Goal: Transaction & Acquisition: Purchase product/service

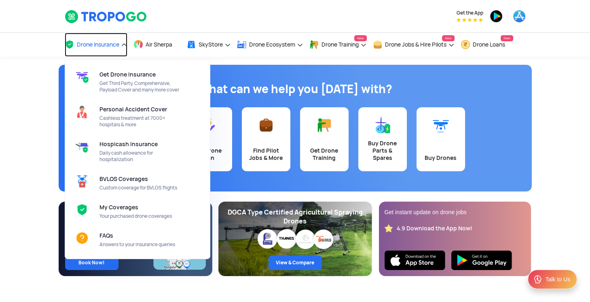
click at [113, 45] on span "Drone Insurance" at bounding box center [98, 44] width 42 height 6
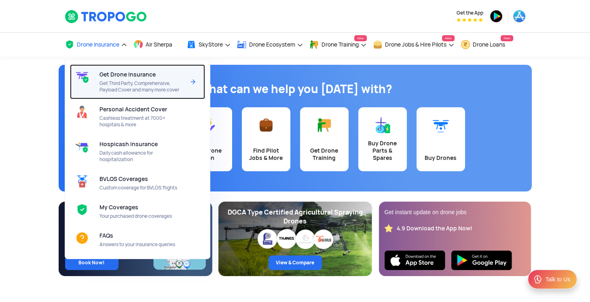
click at [128, 76] on span "Get Drone Insurance" at bounding box center [128, 74] width 56 height 6
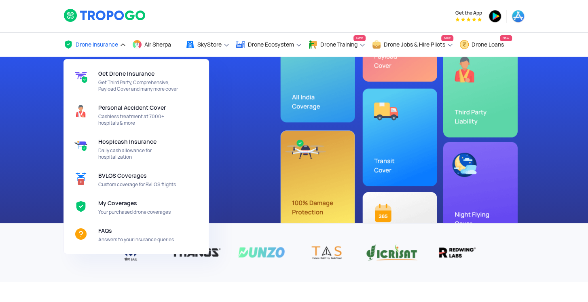
click at [114, 43] on span "Drone Insurance" at bounding box center [97, 44] width 42 height 6
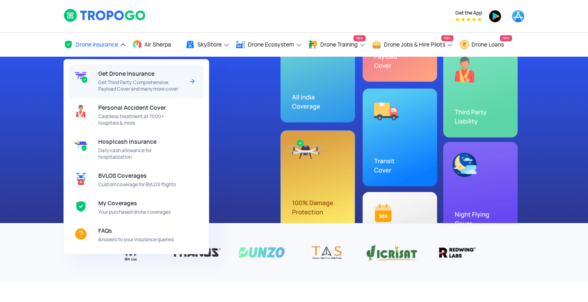
click at [122, 75] on span "Get Drone Insurance" at bounding box center [126, 73] width 56 height 6
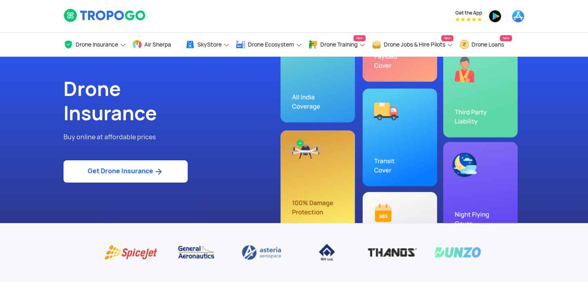
click at [123, 176] on link "Get Drone Insurance" at bounding box center [126, 171] width 124 height 22
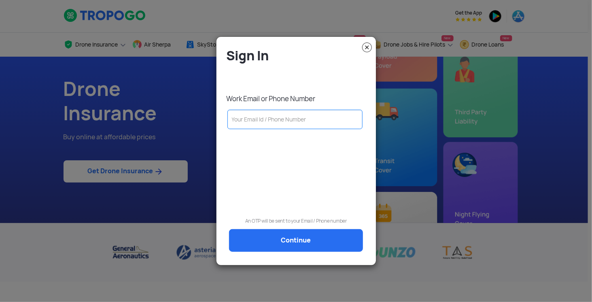
click at [268, 123] on input "text" at bounding box center [295, 119] width 136 height 19
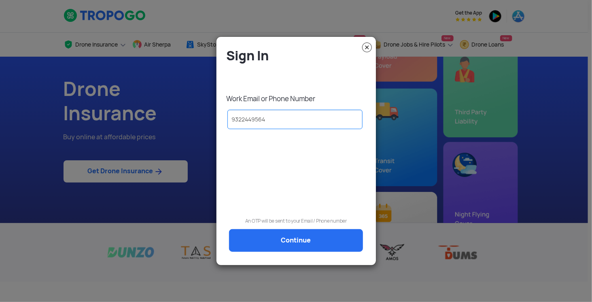
type input "9322449564"
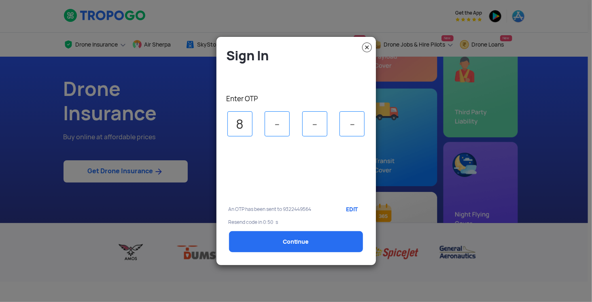
type input "8"
type input "4"
type input "2"
type input "6"
select select "1000000"
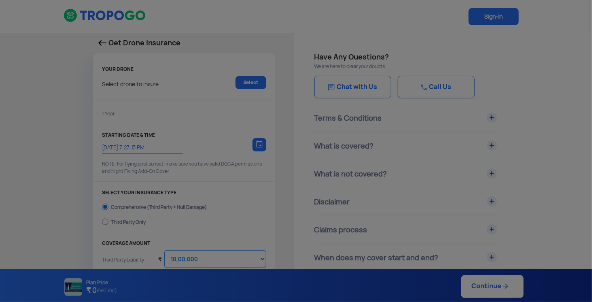
type input "[DATE] 7:37:00 PM"
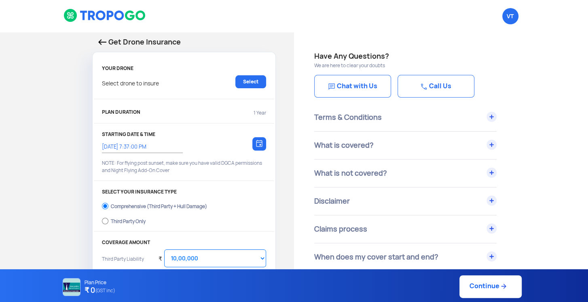
click at [244, 35] on div "Get Drone Insurance YOUR DRONE Select drone to insure Select PLAN DURATION 1 Ye…" at bounding box center [147, 240] width 294 height 417
click at [253, 82] on link "Select" at bounding box center [251, 81] width 31 height 13
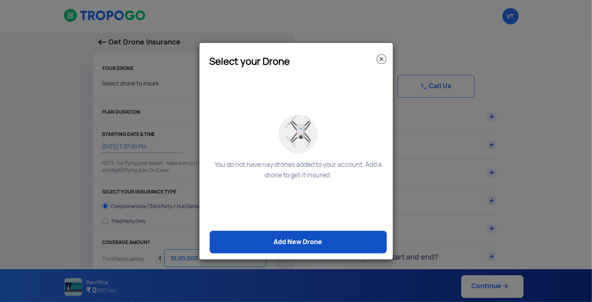
click at [300, 238] on link "Add New Drone" at bounding box center [298, 242] width 177 height 23
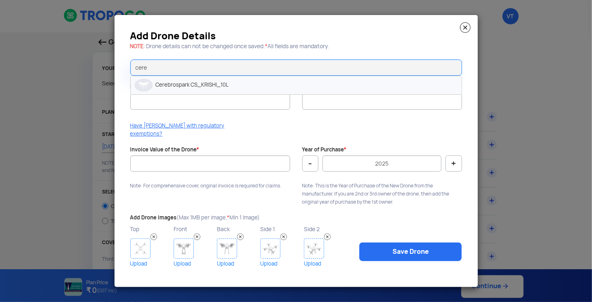
click at [222, 89] on li "Cerebrospark CS_KRISHI_10L" at bounding box center [296, 85] width 331 height 18
type input "Cerebrospark CS_KRISHI_10L"
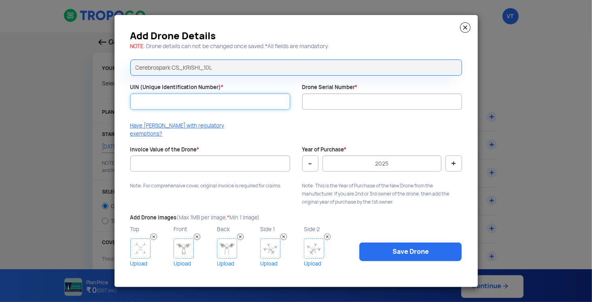
click at [197, 106] on input "UIN (Unique Identification Number) *" at bounding box center [210, 101] width 160 height 16
type input "UB202501399TC"
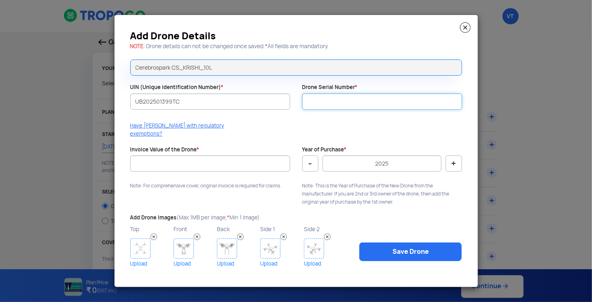
click at [319, 104] on input "Drone Serial Number *" at bounding box center [382, 101] width 160 height 16
type input "CSKRISHI012"
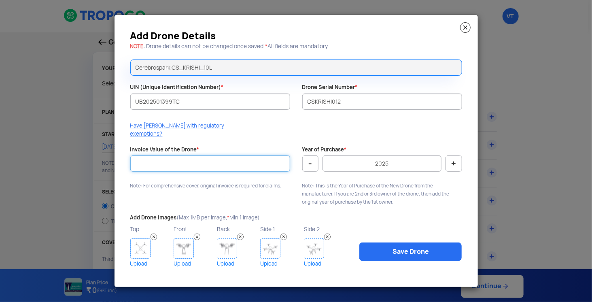
click at [222, 155] on input "Invoice Value of the Drone *" at bounding box center [210, 163] width 160 height 16
type input "670840"
click at [136, 259] on link "Upload" at bounding box center [150, 264] width 41 height 10
click at [137, 248] on img at bounding box center [140, 248] width 20 height 20
click at [186, 246] on img at bounding box center [184, 248] width 20 height 20
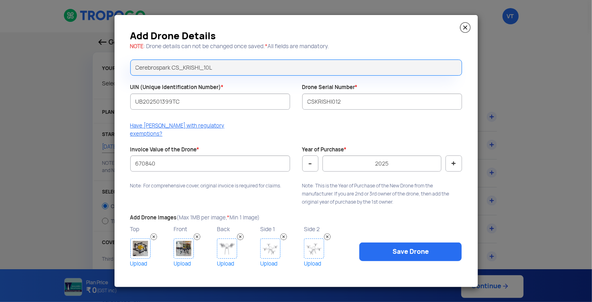
click at [230, 243] on img at bounding box center [227, 248] width 20 height 20
click at [271, 243] on img at bounding box center [270, 248] width 20 height 20
click at [311, 259] on link "Upload" at bounding box center [324, 264] width 41 height 10
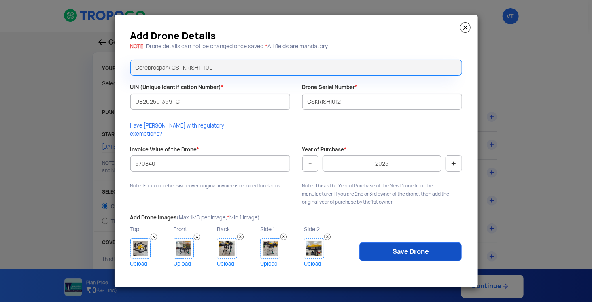
click at [394, 249] on link "Save Drone" at bounding box center [410, 251] width 102 height 19
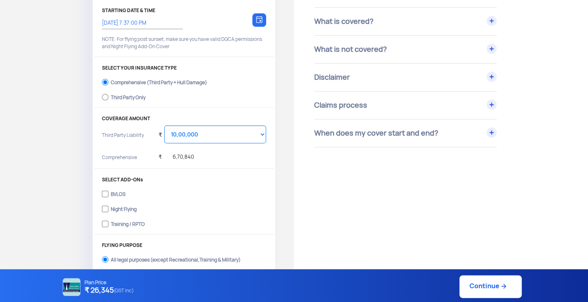
scroll to position [125, 0]
click at [221, 127] on select "Select Amount 10,00,000 15,00,000 20,00,000 25,00,000 30,00,000 35,00,000 40,00…" at bounding box center [215, 134] width 102 height 18
click at [164, 125] on select "Select Amount 10,00,000 15,00,000 20,00,000 25,00,000 30,00,000 35,00,000 40,00…" at bounding box center [215, 134] width 102 height 18
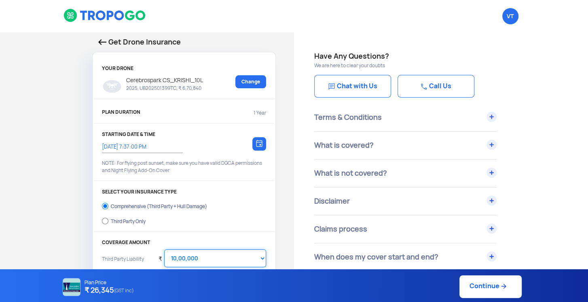
scroll to position [123, 0]
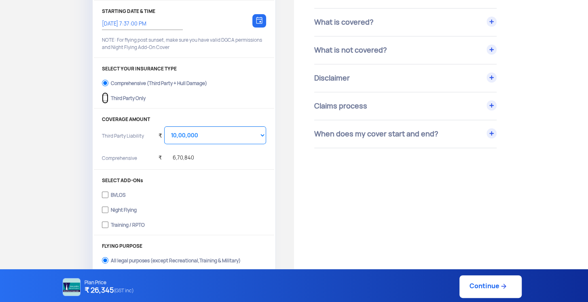
click at [106, 97] on input "Third Party Only" at bounding box center [105, 97] width 6 height 11
radio input "true"
select select "2000000"
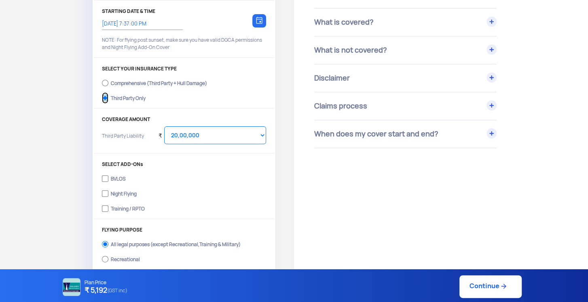
scroll to position [0, 0]
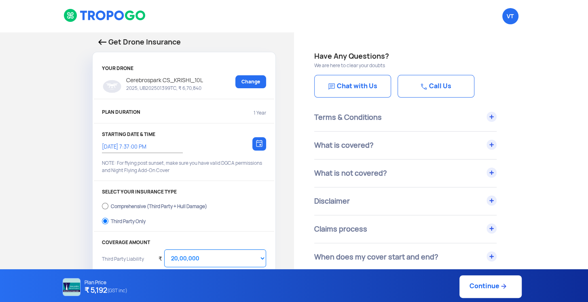
click at [100, 40] on img at bounding box center [102, 42] width 8 height 6
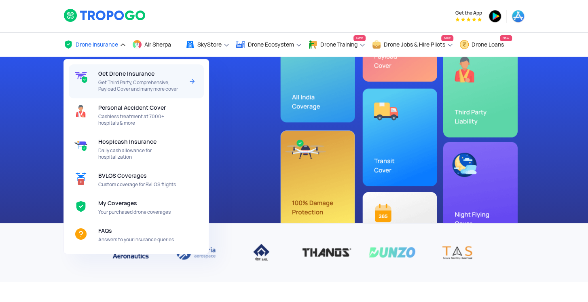
click at [117, 80] on span "Get Third Party, Comprehensive, Payload Cover and many more cover" at bounding box center [140, 85] width 85 height 13
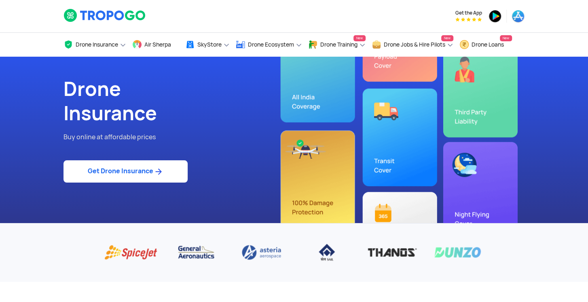
click at [122, 169] on link "Get Drone Insurance" at bounding box center [126, 171] width 124 height 22
select select "1000000"
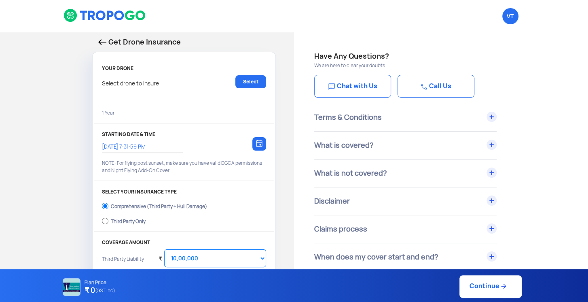
type input "[DATE] 7:41:00 PM"
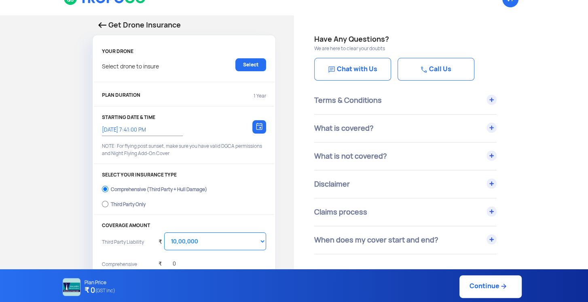
scroll to position [20, 0]
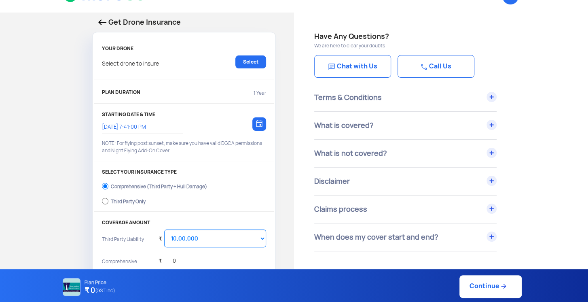
click at [208, 73] on div "Select drone to insure Select" at bounding box center [184, 65] width 164 height 21
click at [249, 64] on link "Select" at bounding box center [251, 61] width 31 height 13
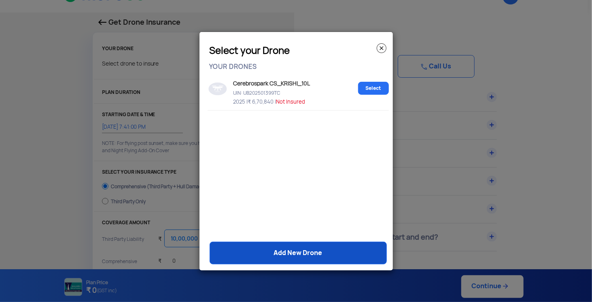
click at [294, 243] on link "Add New Drone" at bounding box center [298, 253] width 177 height 23
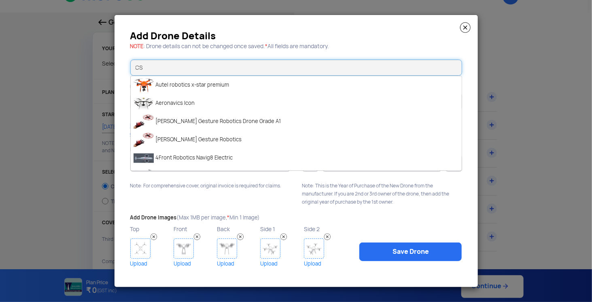
type input "C"
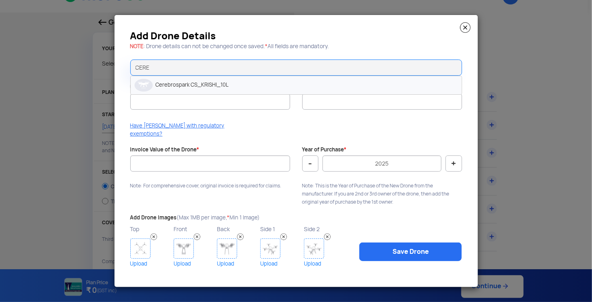
click at [175, 88] on li "Cerebrospark CS_KRISHI_10L" at bounding box center [296, 85] width 331 height 18
type input "Cerebrospark CS_KRISHI_10L"
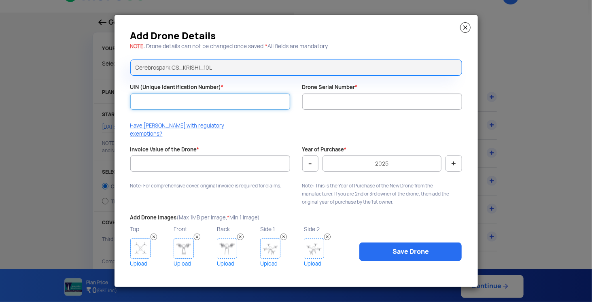
click at [172, 102] on input "UIN (Unique Identification Number) *" at bounding box center [210, 101] width 160 height 16
click at [466, 31] on img at bounding box center [465, 27] width 11 height 11
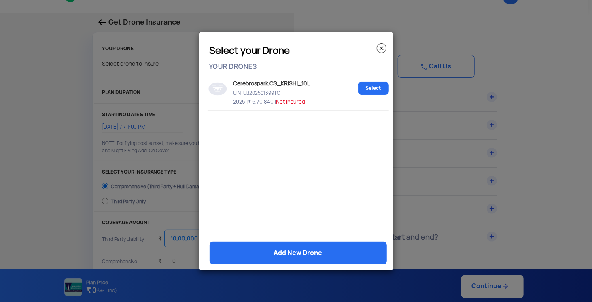
click at [381, 49] on img at bounding box center [382, 48] width 10 height 10
